Goal: Task Accomplishment & Management: Complete application form

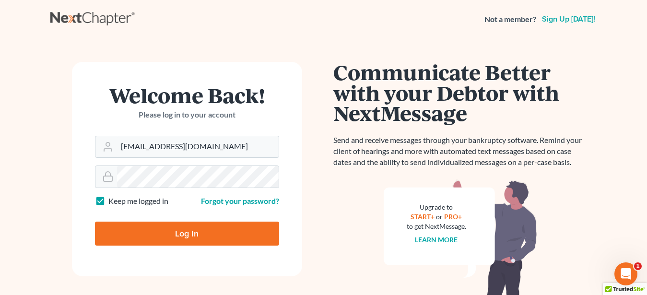
click at [261, 232] on input "Log In" at bounding box center [187, 234] width 184 height 24
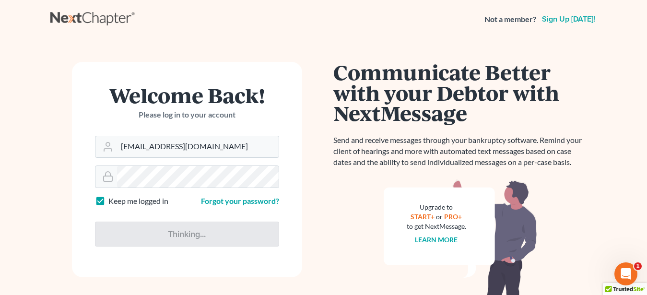
type input "Thinking..."
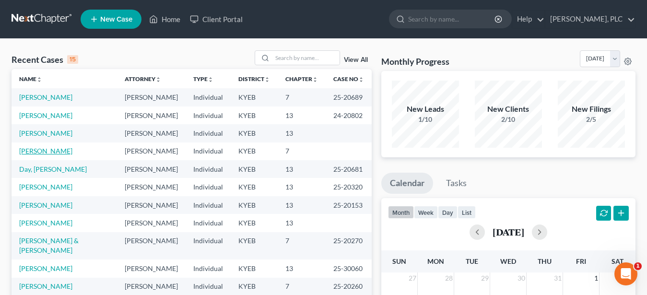
click at [46, 150] on link "[PERSON_NAME]" at bounding box center [45, 151] width 53 height 8
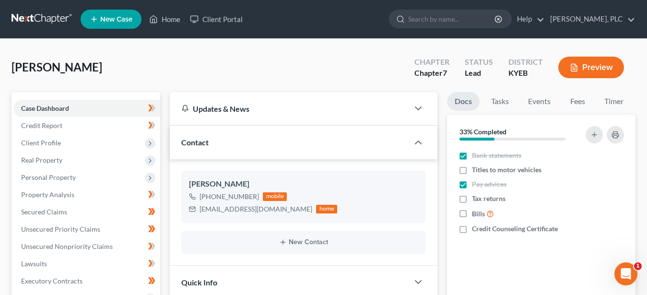
click at [583, 66] on button "Preview" at bounding box center [591, 68] width 66 height 22
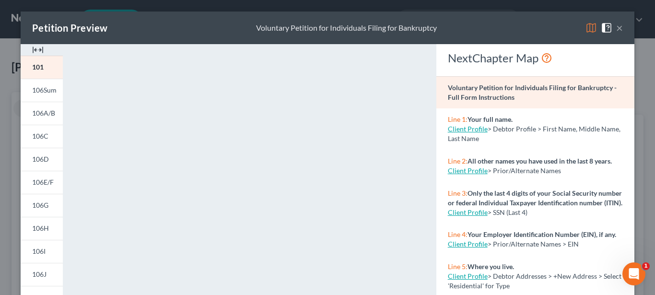
click at [616, 26] on button "×" at bounding box center [619, 28] width 7 height 12
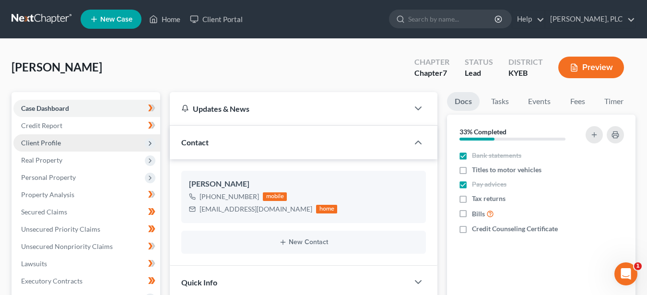
click at [52, 141] on span "Client Profile" at bounding box center [41, 143] width 40 height 8
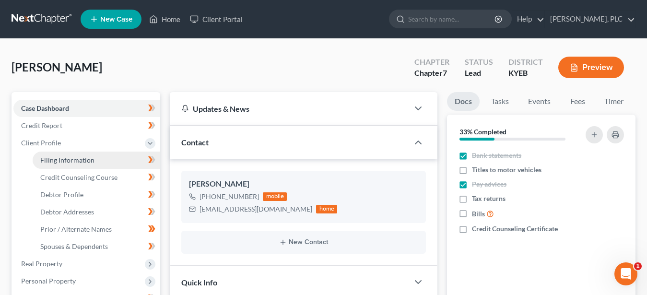
click at [60, 158] on span "Filing Information" at bounding box center [67, 160] width 54 height 8
select select "1"
select select "0"
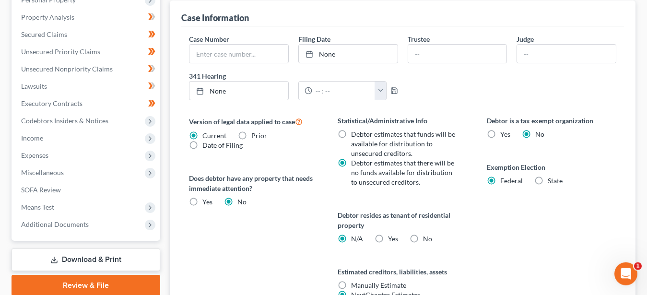
scroll to position [294, 0]
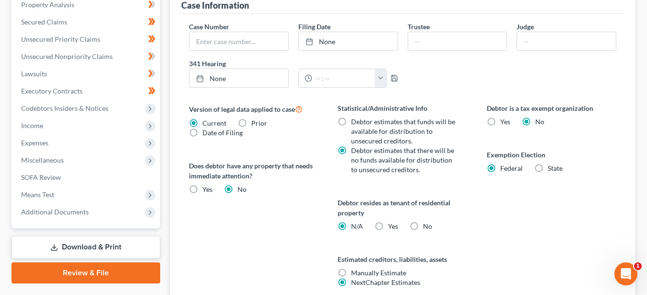
click at [388, 225] on label "Yes Yes" at bounding box center [393, 227] width 10 height 10
click at [392, 225] on input "Yes Yes" at bounding box center [395, 225] width 6 height 6
radio input "true"
radio input "false"
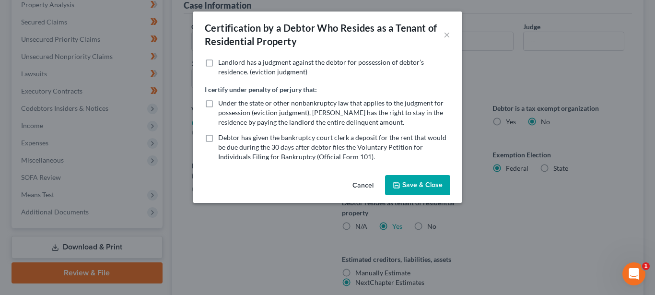
click at [424, 182] on button "Save & Close" at bounding box center [417, 185] width 65 height 20
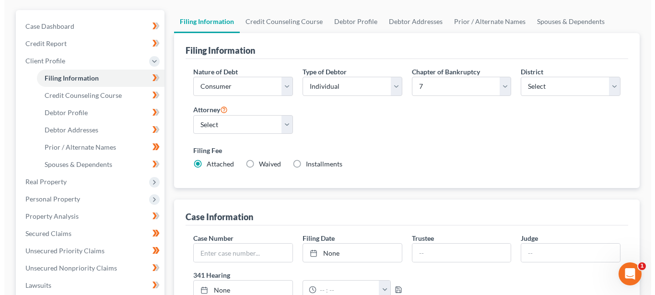
scroll to position [0, 0]
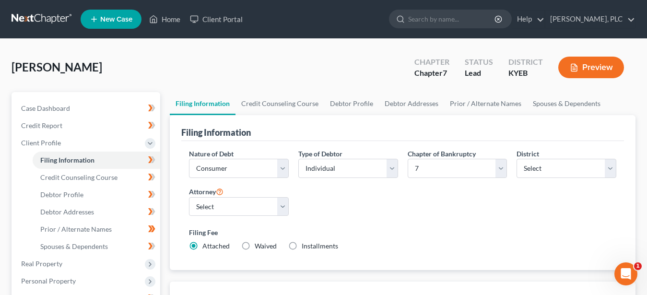
click at [583, 71] on button "Preview" at bounding box center [591, 68] width 66 height 22
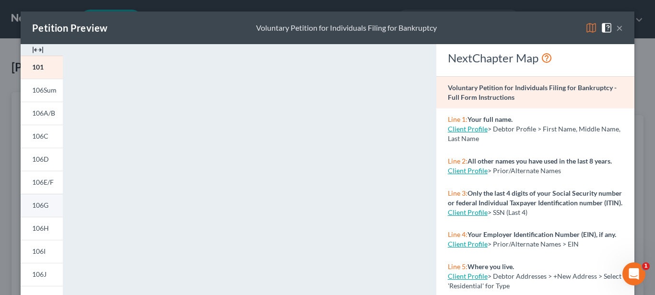
click at [38, 204] on span "106G" at bounding box center [40, 205] width 16 height 8
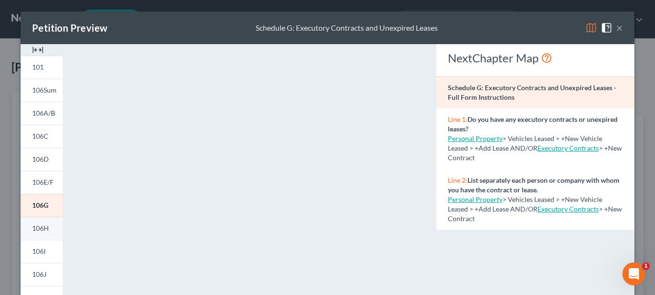
click at [34, 229] on span "106H" at bounding box center [40, 228] width 17 height 8
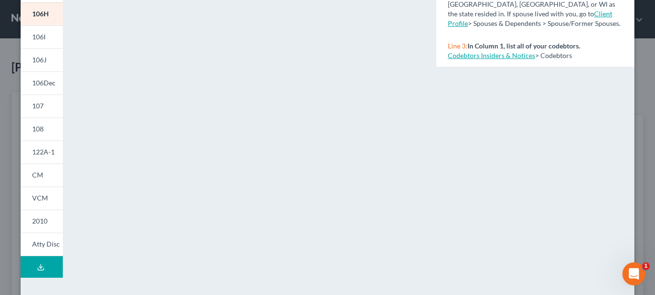
scroll to position [245, 0]
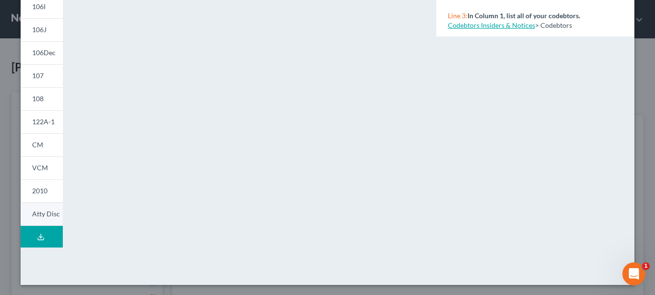
click at [45, 213] on span "Atty Disc" at bounding box center [46, 214] width 28 height 8
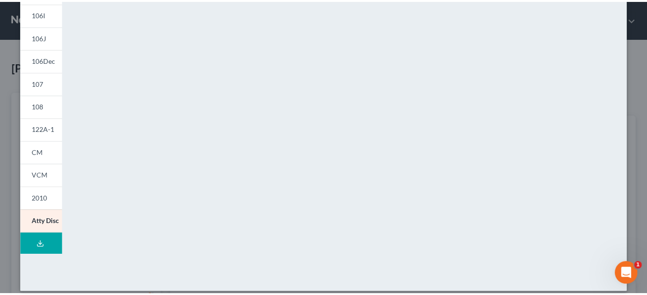
scroll to position [0, 0]
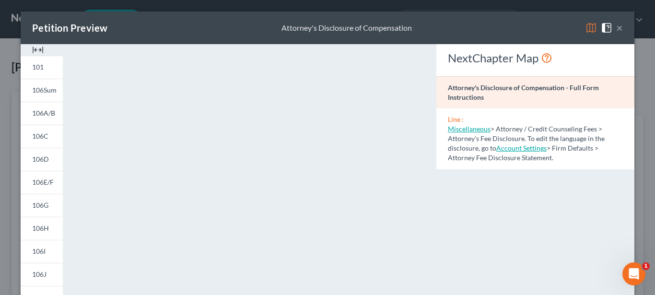
click at [616, 30] on button "×" at bounding box center [619, 28] width 7 height 12
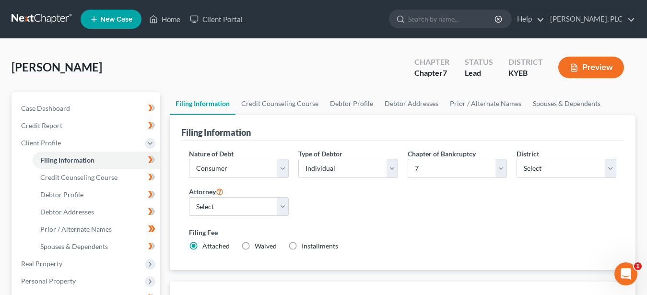
scroll to position [294, 0]
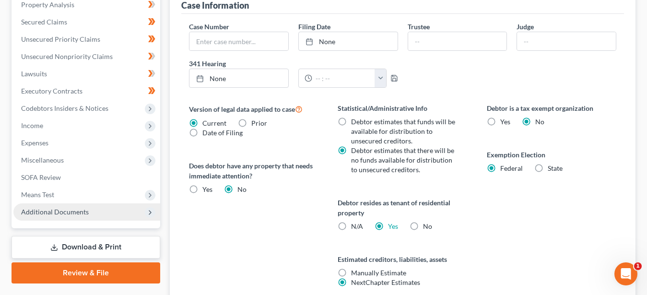
click at [34, 208] on span "Additional Documents" at bounding box center [55, 212] width 68 height 8
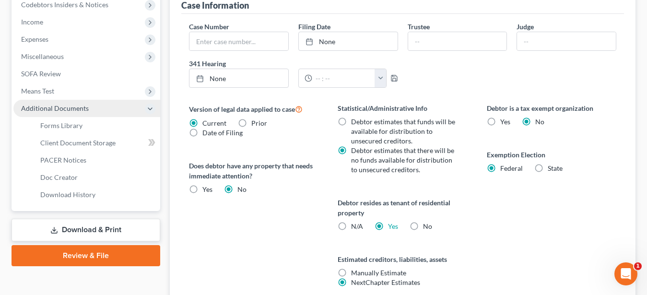
scroll to position [190, 0]
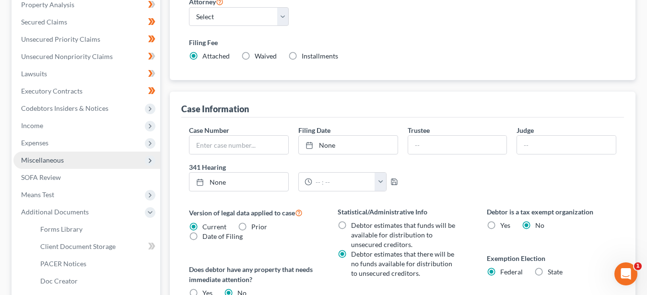
click at [47, 155] on span "Miscellaneous" at bounding box center [86, 160] width 147 height 17
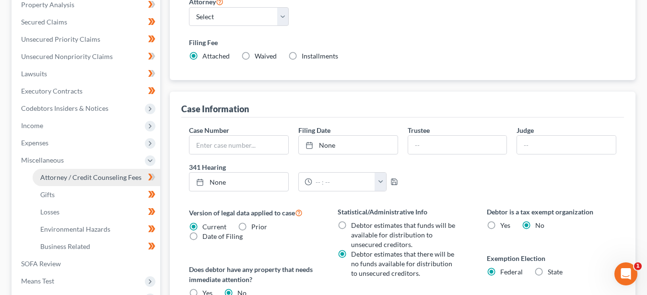
click at [88, 174] on span "Attorney / Credit Counseling Fees" at bounding box center [90, 177] width 101 height 8
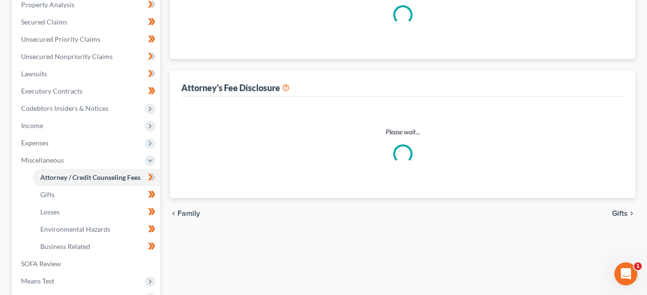
select select "2"
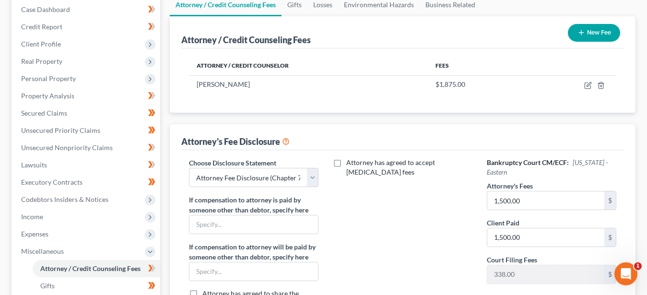
scroll to position [147, 0]
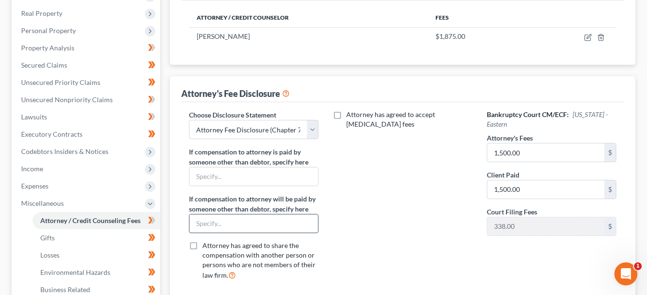
click at [217, 226] on input "text" at bounding box center [253, 223] width 129 height 18
type input "N/A"
click at [356, 205] on div "Attorney has agreed to accept [MEDICAL_DATA] fees" at bounding box center [402, 199] width 149 height 178
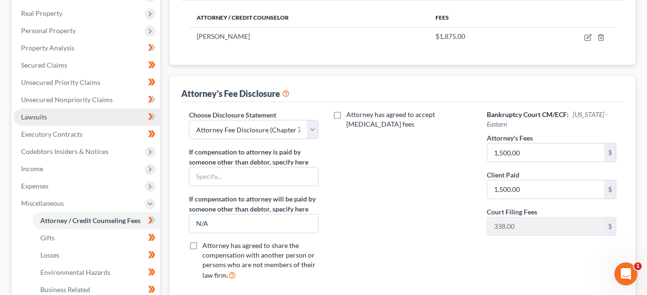
click at [34, 115] on span "Lawsuits" at bounding box center [34, 117] width 26 height 8
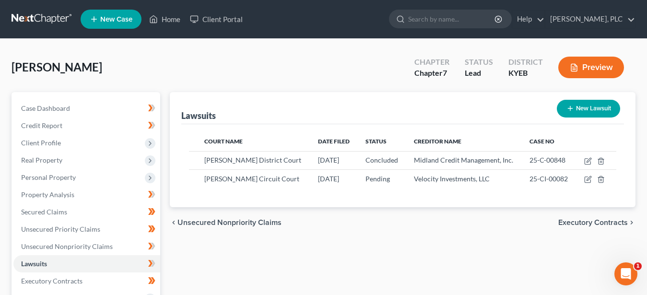
click at [602, 66] on button "Preview" at bounding box center [591, 68] width 66 height 22
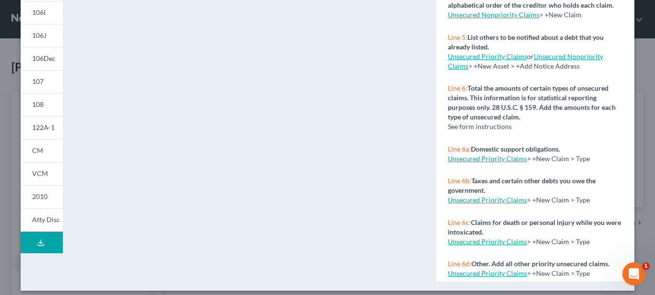
scroll to position [245, 0]
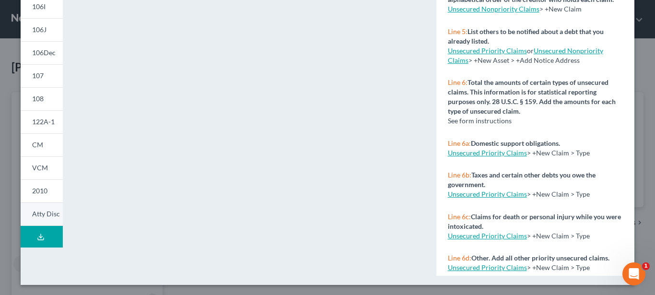
click at [44, 214] on span "Atty Disc" at bounding box center [46, 214] width 28 height 8
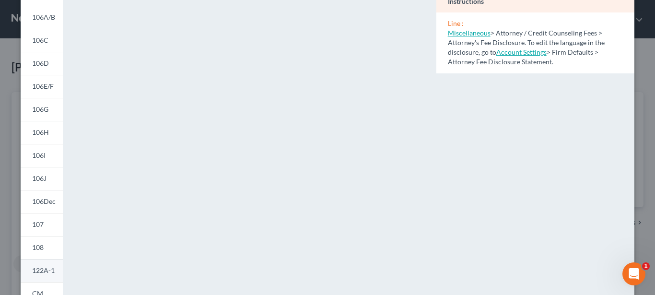
scroll to position [90, 0]
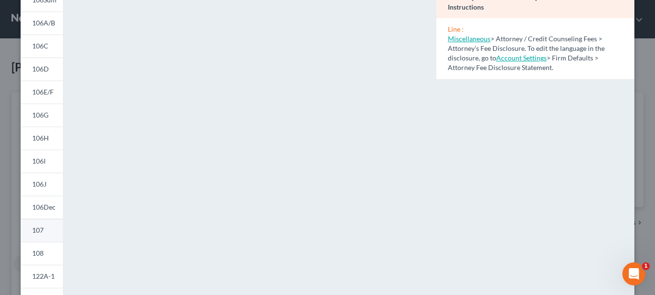
click at [34, 230] on span "107" at bounding box center [38, 230] width 12 height 8
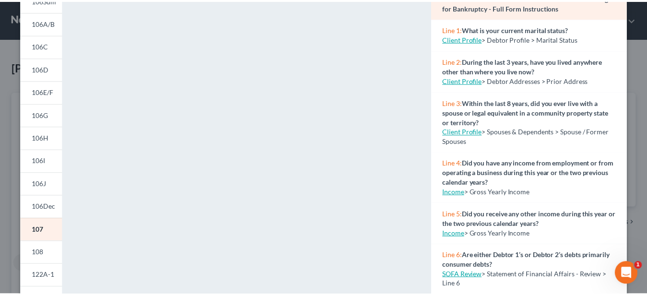
scroll to position [0, 0]
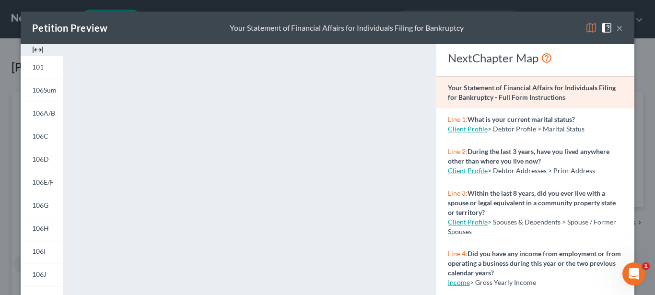
click at [616, 27] on button "×" at bounding box center [619, 28] width 7 height 12
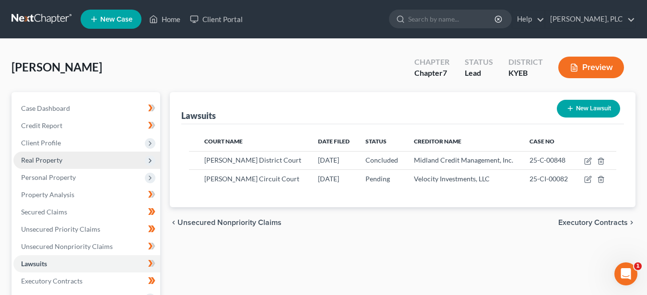
click at [47, 158] on span "Real Property" at bounding box center [41, 160] width 41 height 8
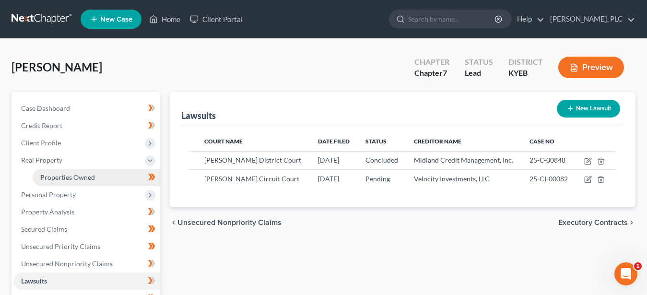
click at [62, 176] on span "Properties Owned" at bounding box center [67, 177] width 55 height 8
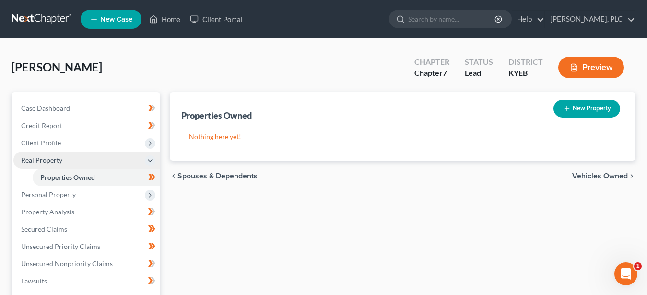
click at [42, 157] on span "Real Property" at bounding box center [41, 160] width 41 height 8
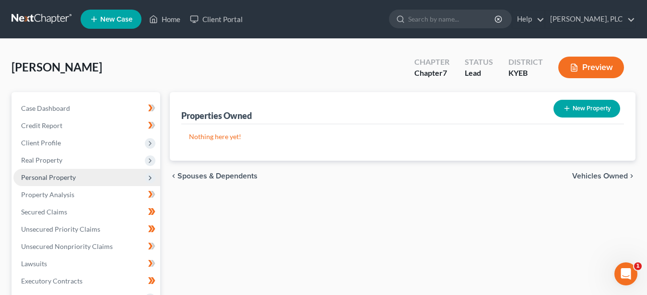
click at [48, 177] on span "Personal Property" at bounding box center [48, 177] width 55 height 8
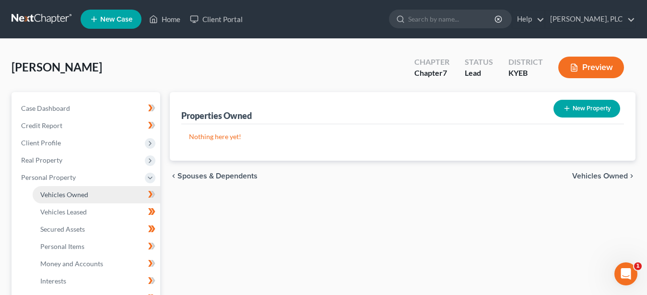
drag, startPoint x: 60, startPoint y: 191, endPoint x: 59, endPoint y: 186, distance: 5.6
click at [60, 192] on span "Vehicles Owned" at bounding box center [64, 194] width 48 height 8
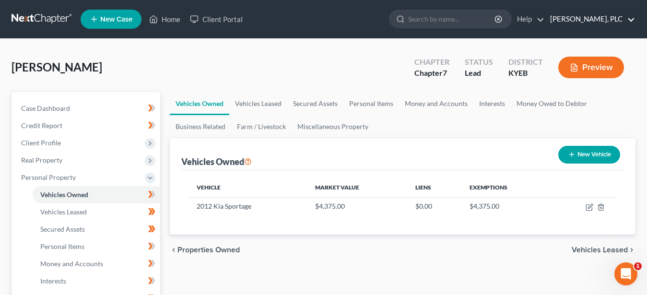
click at [607, 15] on link "[PERSON_NAME], PLC" at bounding box center [590, 19] width 90 height 17
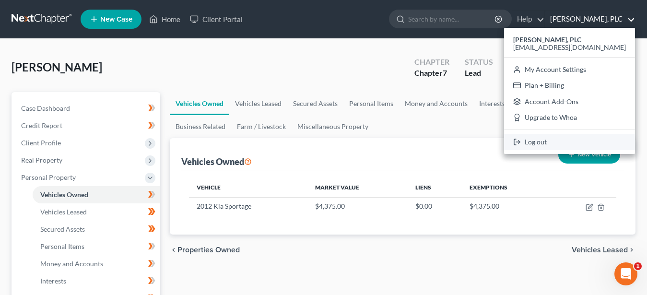
click at [586, 143] on link "Log out" at bounding box center [569, 142] width 131 height 16
